Goal: Book appointment/travel/reservation

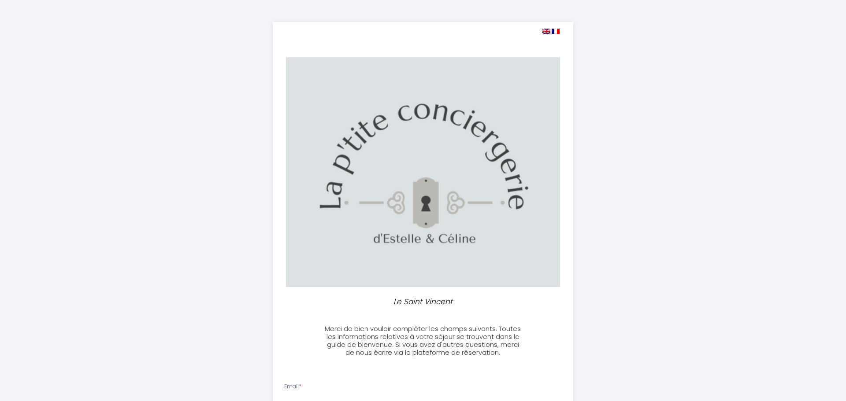
select select
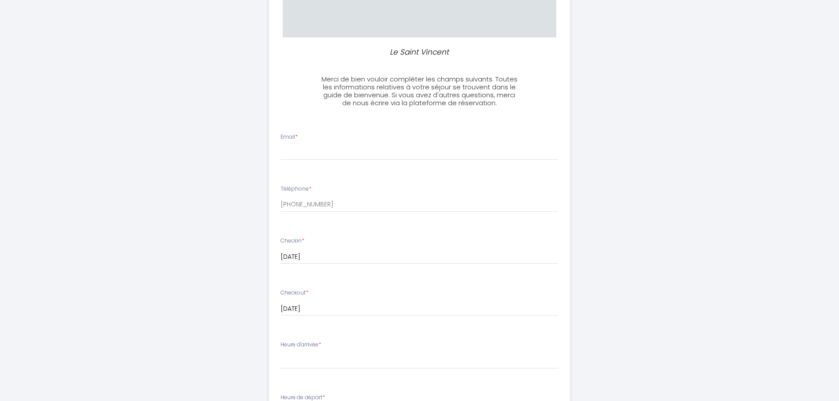
scroll to position [264, 0]
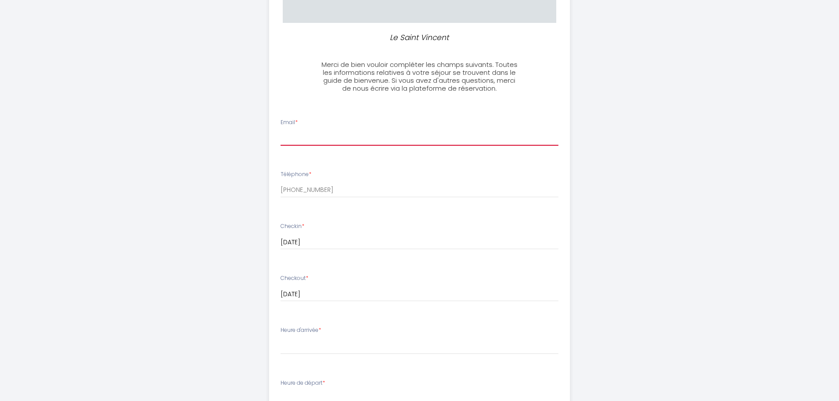
click at [295, 146] on input "Email *" at bounding box center [420, 138] width 278 height 16
type input "[EMAIL_ADDRESS][DOMAIN_NAME]"
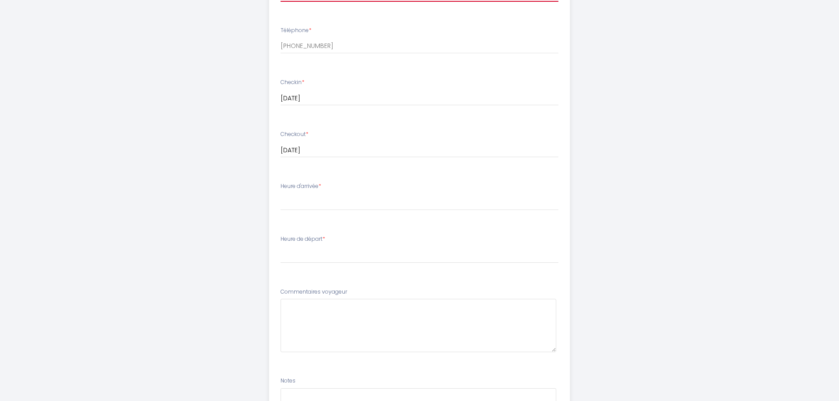
scroll to position [484, 0]
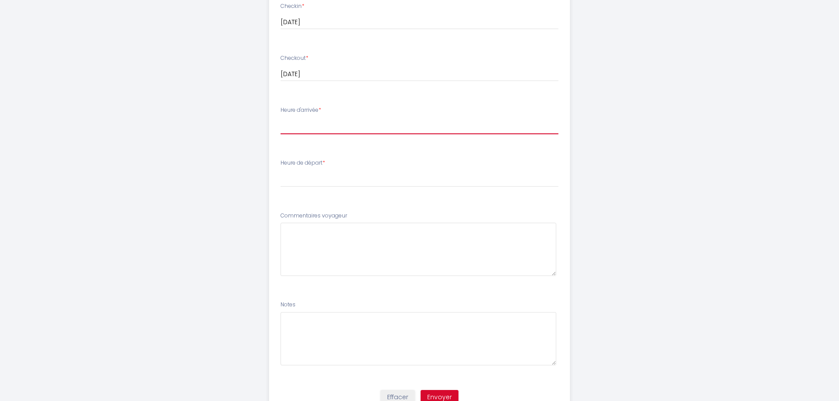
click at [321, 134] on select "17:00 17:30 18:00 18:30 19:00 19:30 20:00 20:30 21:00 21:30 22:00 22:30 23:00 2…" at bounding box center [420, 126] width 278 height 17
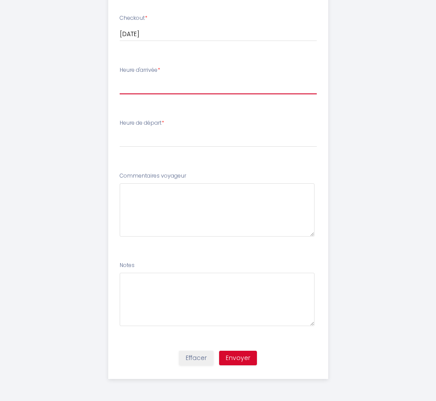
scroll to position [520, 0]
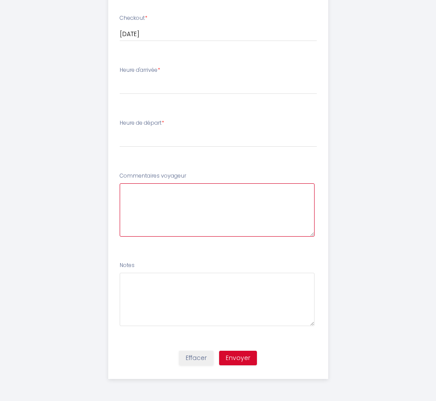
click at [120, 199] on voyageur6 at bounding box center [217, 209] width 195 height 53
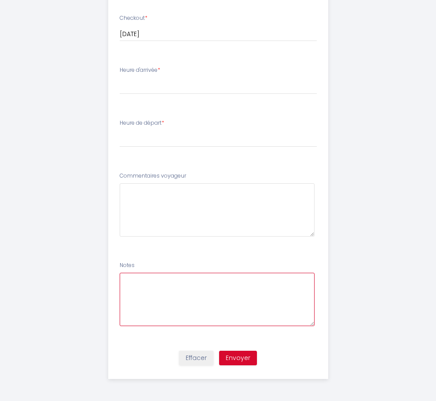
click at [131, 297] on textarea at bounding box center [217, 299] width 195 height 53
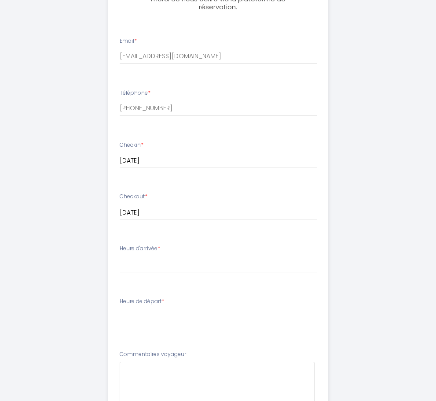
scroll to position [476, 0]
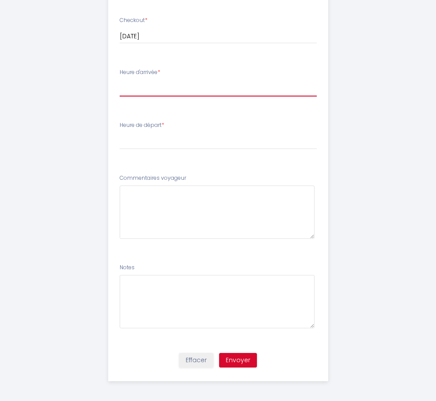
click at [133, 96] on select "17:00 17:30 18:00 18:30 19:00 19:30 20:00 20:30 21:00 21:30 22:00 22:30 23:00 2…" at bounding box center [218, 88] width 197 height 17
click at [123, 96] on select "17:00 17:30 18:00 18:30 19:00 19:30 20:00 20:30 21:00 21:30 22:00 22:30 23:00 2…" at bounding box center [218, 88] width 197 height 17
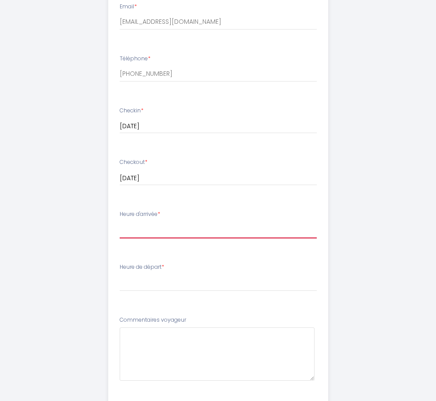
scroll to position [256, 0]
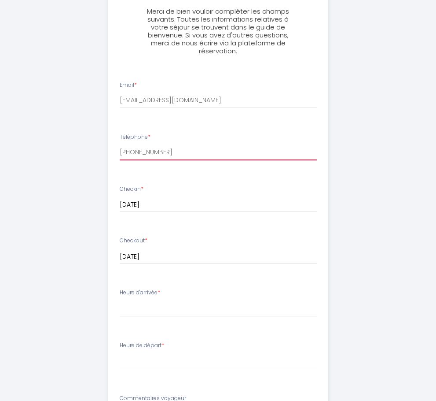
click at [129, 160] on input "[PHONE_NUMBER]" at bounding box center [218, 152] width 197 height 16
drag, startPoint x: 146, startPoint y: 198, endPoint x: 66, endPoint y: 195, distance: 80.2
click at [66, 195] on div "Le Saint Vincent Merci de bien vouloir compléter les champs suivants. Toutes le…" at bounding box center [218, 183] width 330 height 879
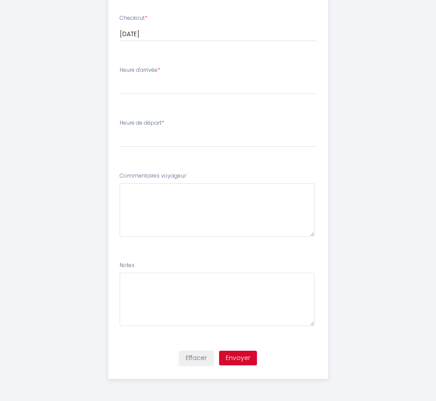
type input "4"
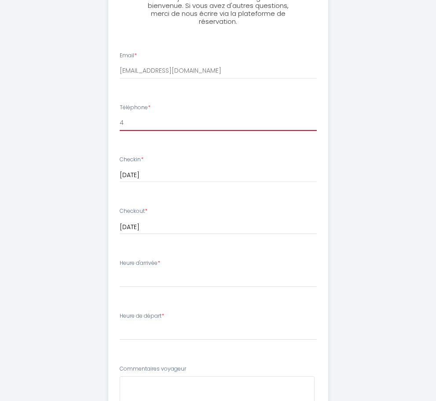
scroll to position [181, 0]
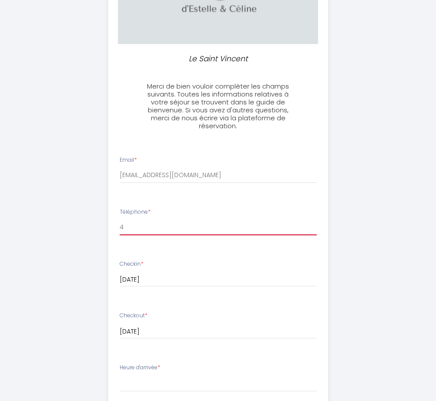
drag, startPoint x: 116, startPoint y: 267, endPoint x: 32, endPoint y: 267, distance: 84.6
click at [53, 267] on div "Le Saint Vincent Merci de bien vouloir compléter les champs suivants. Toutes le…" at bounding box center [218, 258] width 330 height 879
click at [243, 285] on input "[DATE]" at bounding box center [218, 279] width 197 height 11
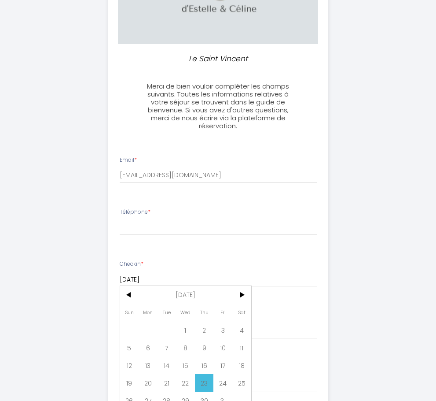
click at [243, 285] on input "[DATE]" at bounding box center [218, 279] width 197 height 11
click at [374, 289] on div "Le Saint Vincent Merci de bien vouloir compléter les champs suivants. Toutes le…" at bounding box center [218, 258] width 330 height 879
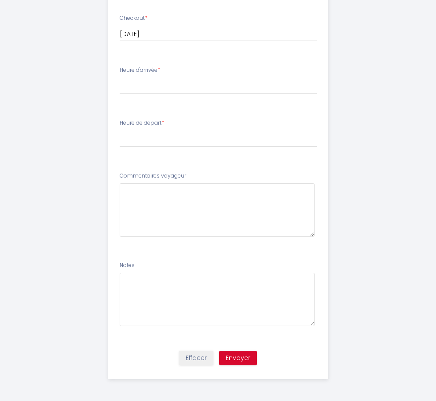
scroll to position [388, 0]
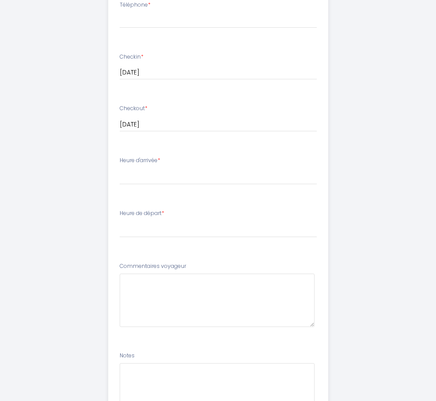
click at [129, 185] on div "Heure d'arrivée * 17:00 17:30 18:00 18:30 19:00 19:30 20:00 20:30 21:00 21:30 2…" at bounding box center [218, 170] width 197 height 28
click at [121, 185] on select "17:00 17:30 18:00 18:30 19:00 19:30 20:00 20:30 21:00 21:30 22:00 22:30 23:00 2…" at bounding box center [218, 176] width 197 height 17
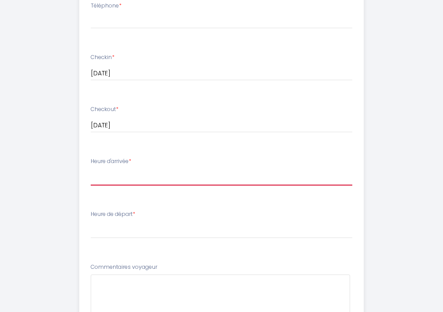
scroll to position [476, 0]
